Goal: Task Accomplishment & Management: Use online tool/utility

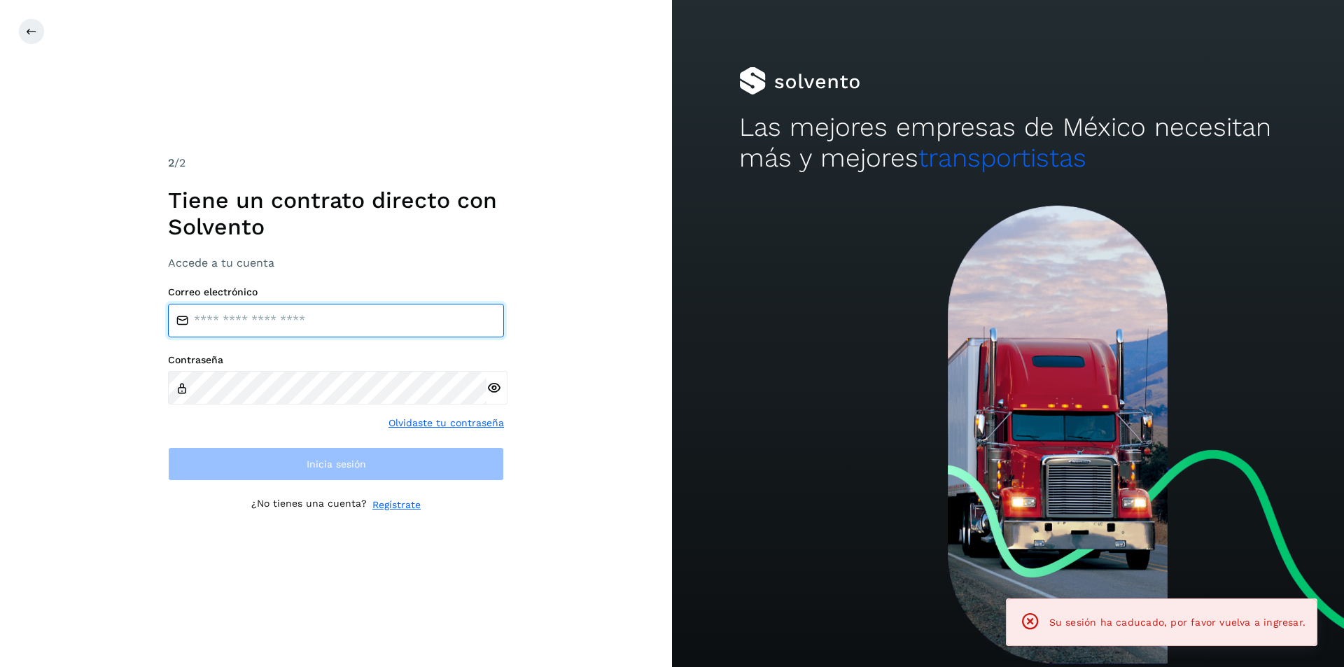
click at [288, 334] on input "email" at bounding box center [336, 321] width 336 height 34
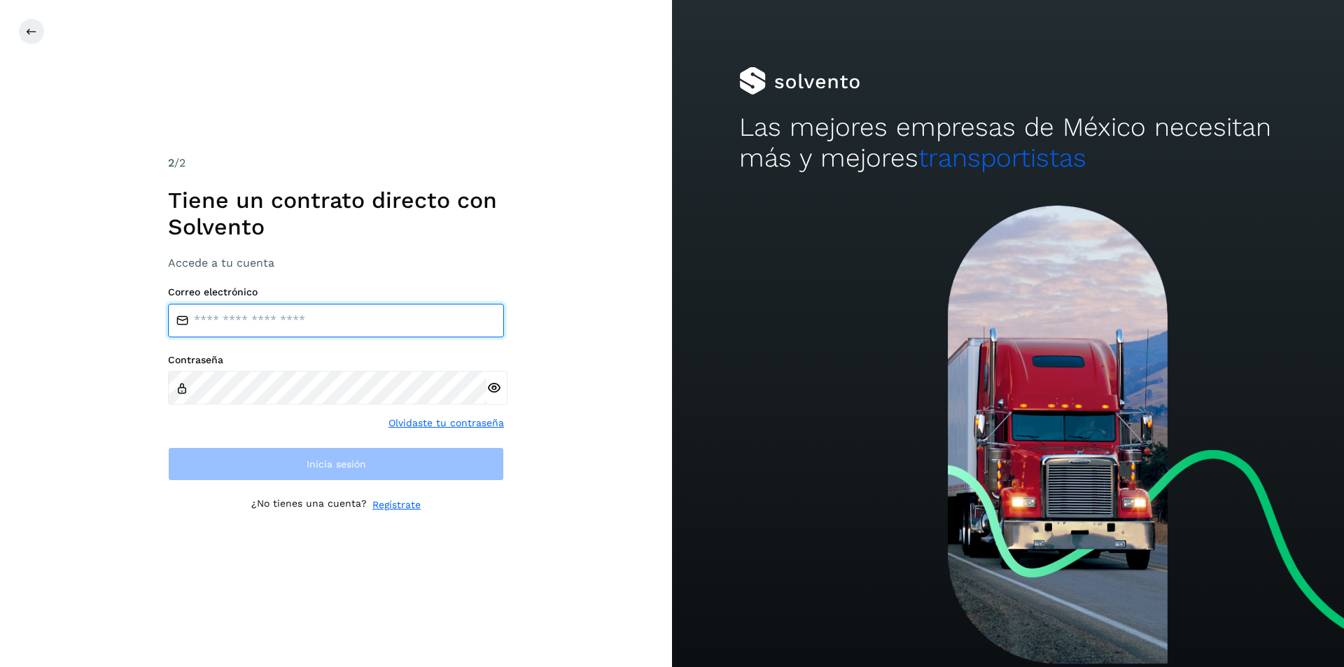
type input "**********"
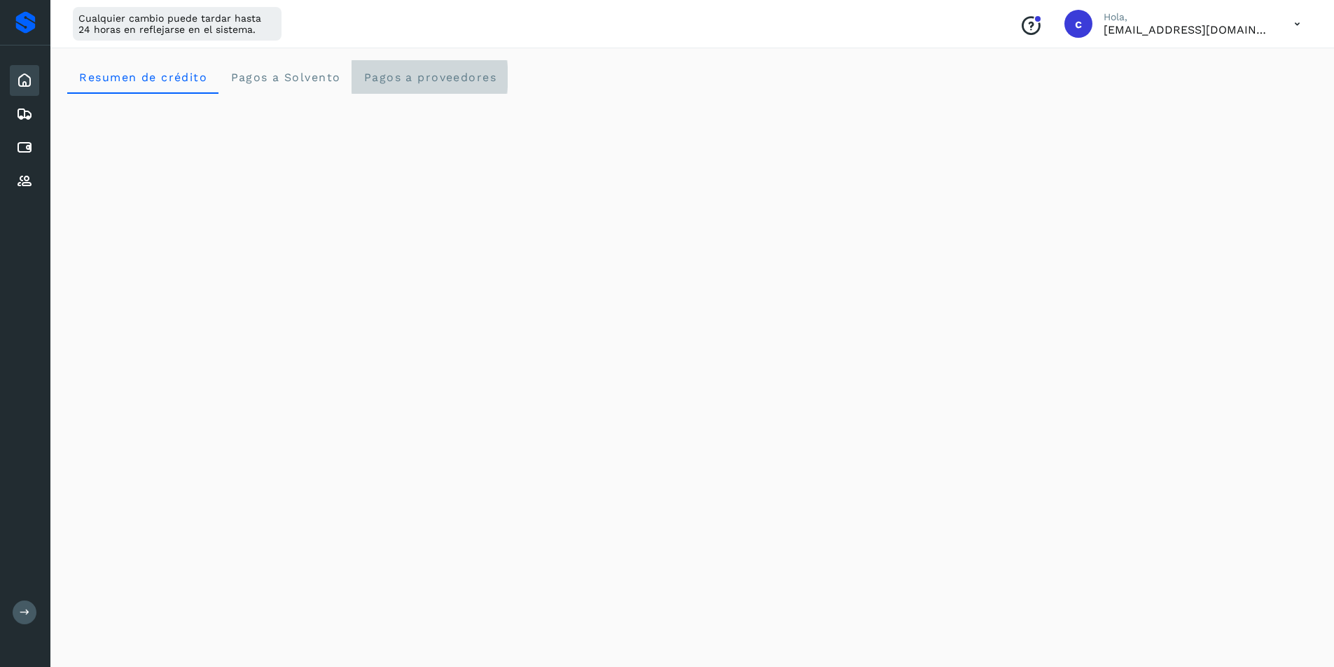
click at [435, 89] on proveedores "Pagos a proveedores" at bounding box center [429, 77] width 156 height 34
